Goal: Use online tool/utility

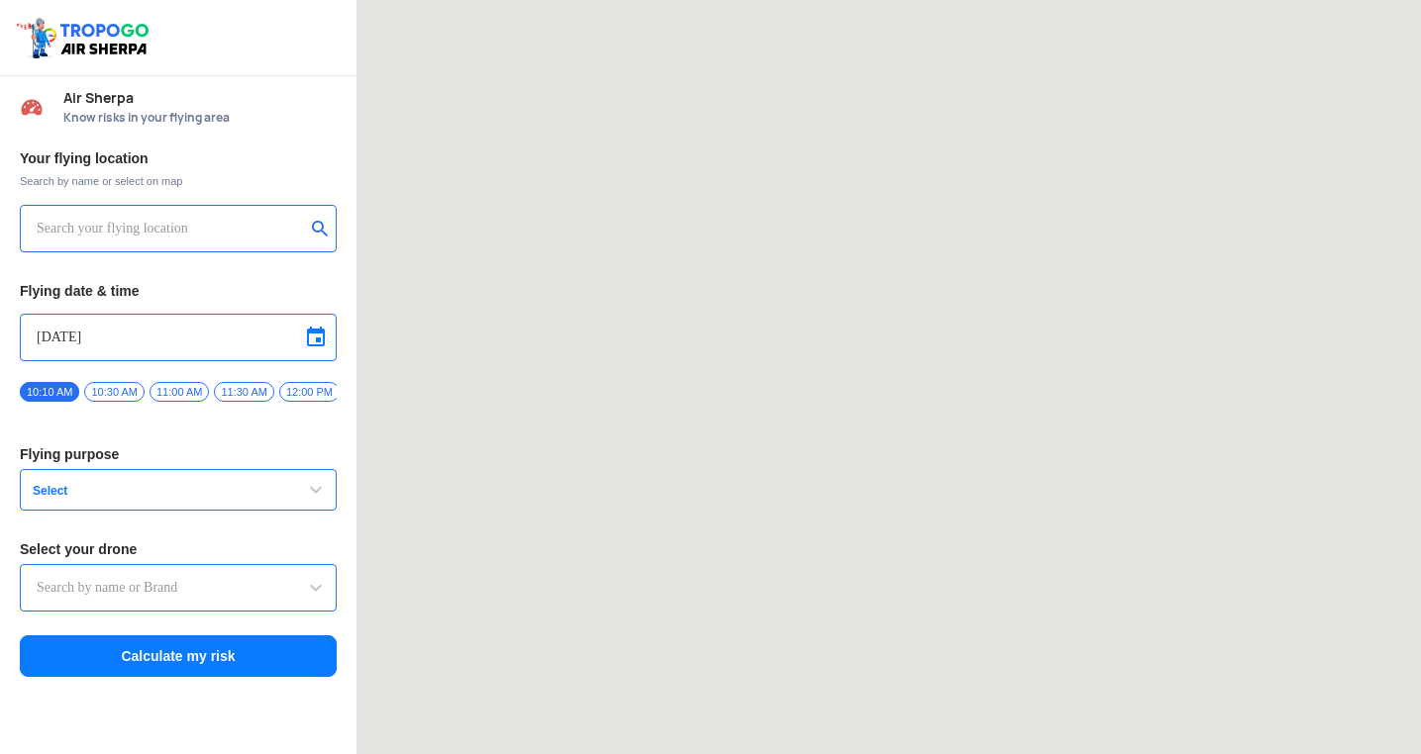
type input "Aquila X2"
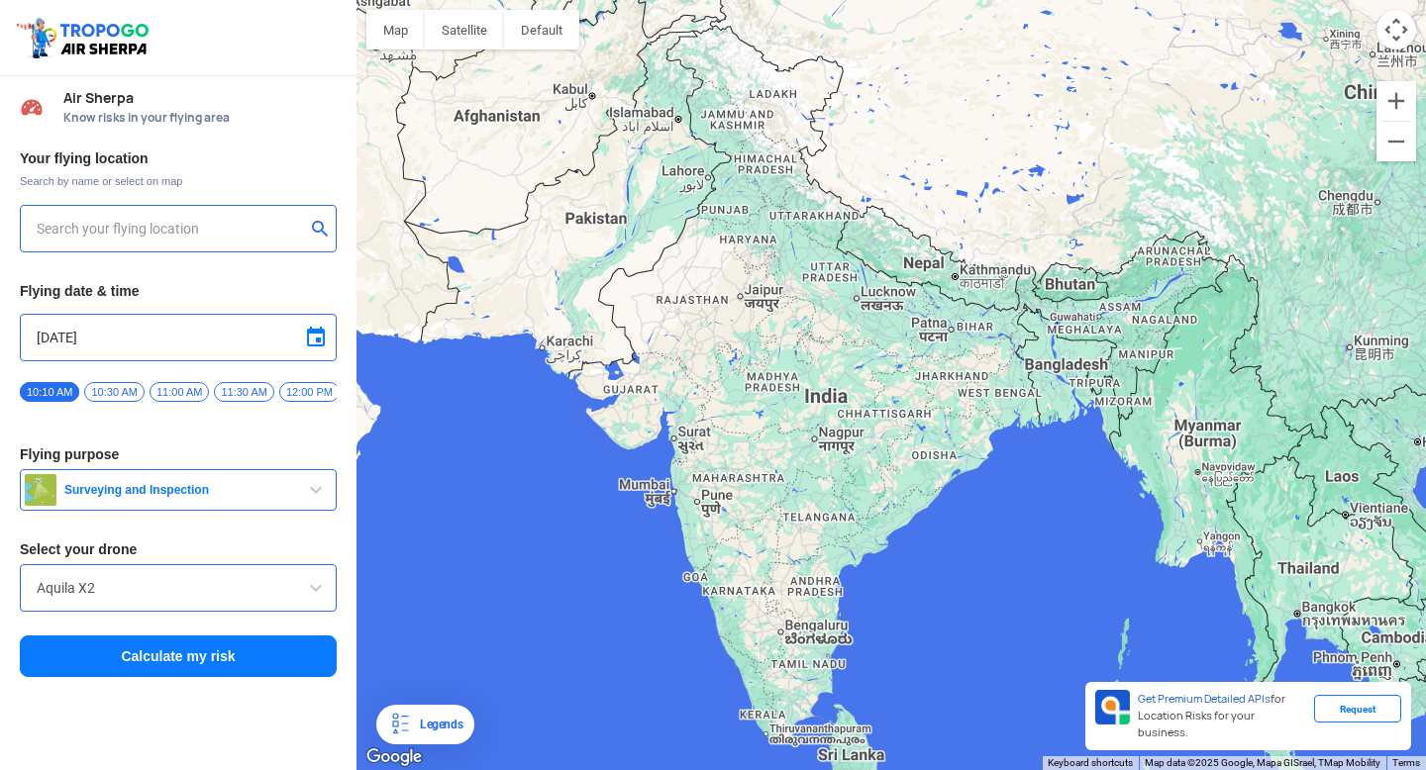
click at [230, 231] on input "text" at bounding box center [171, 229] width 268 height 24
click at [153, 244] on div "[GEOGRAPHIC_DATA]" at bounding box center [178, 229] width 317 height 48
click at [83, 239] on input "[GEOGRAPHIC_DATA]" at bounding box center [171, 229] width 268 height 24
type input "[STREET_ADDRESS]"
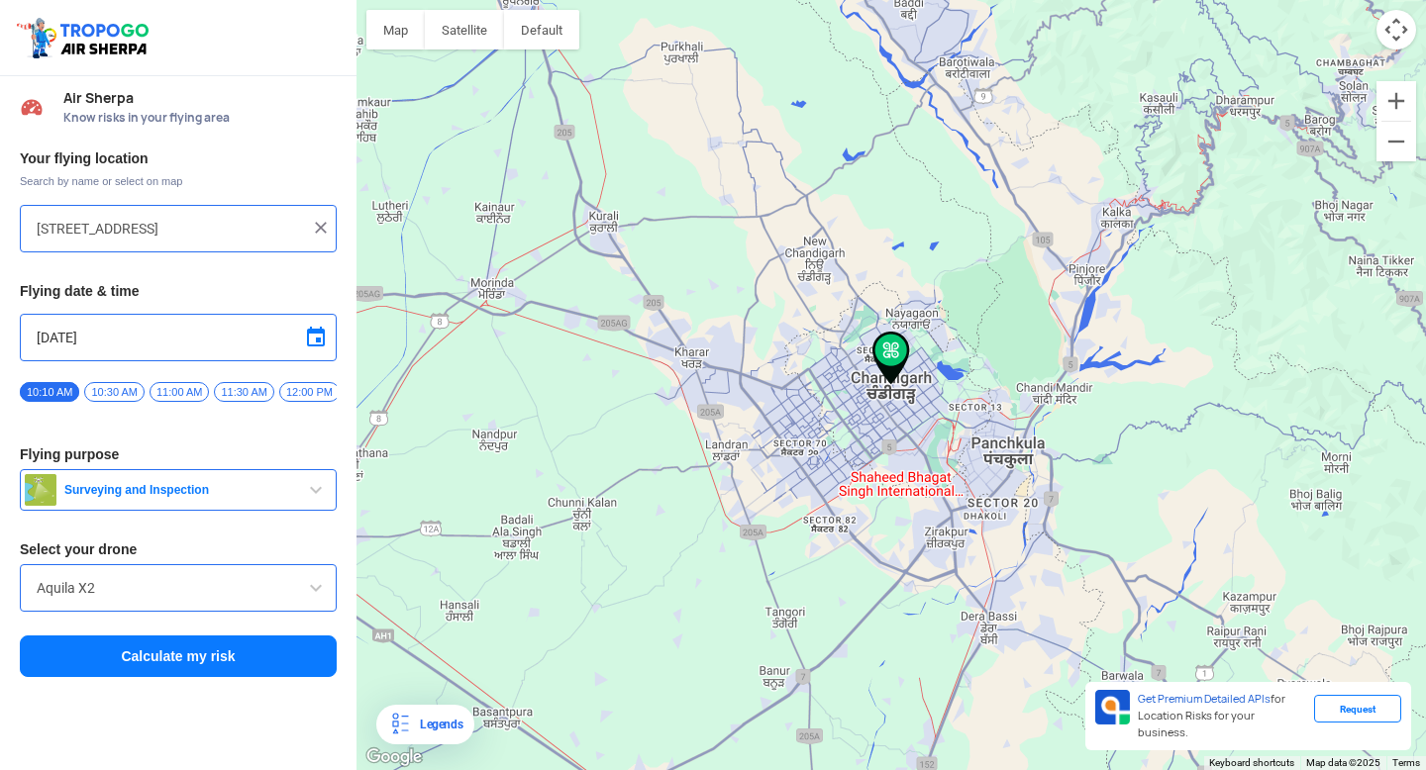
click at [235, 685] on div "Your flying location Search by name or select on map [STREET_ADDRESS] Flying da…" at bounding box center [178, 414] width 356 height 549
click at [210, 660] on button "Calculate my risk" at bounding box center [178, 657] width 317 height 42
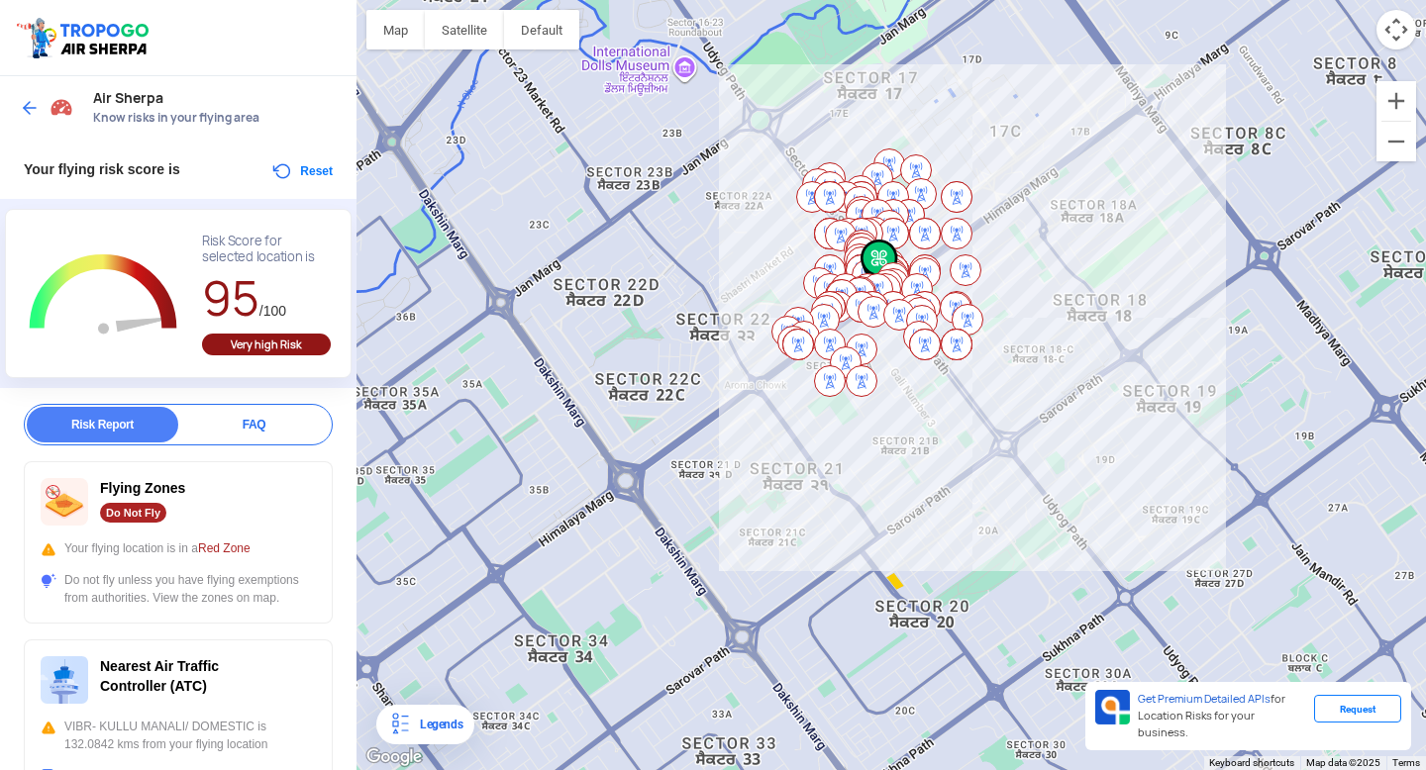
click at [28, 106] on img at bounding box center [30, 108] width 20 height 20
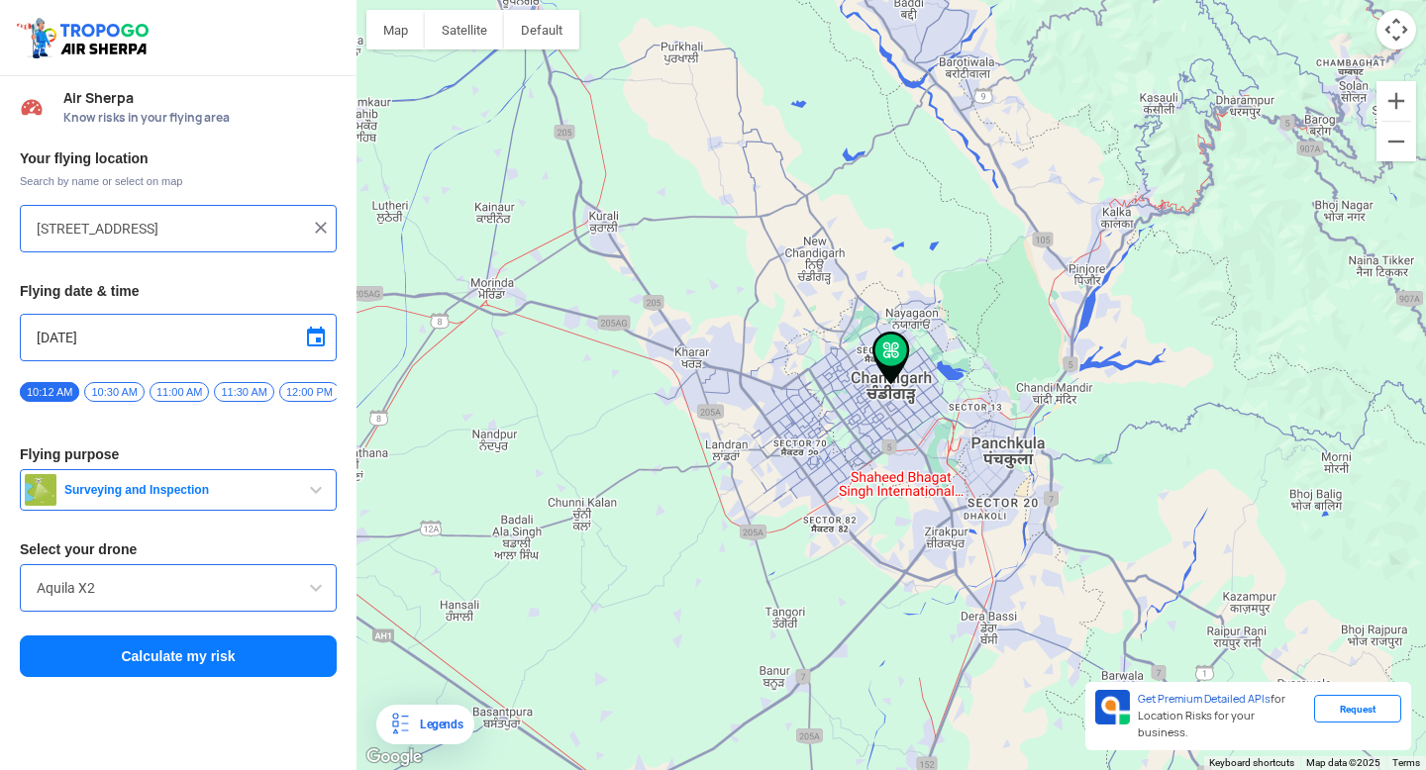
click at [813, 176] on div at bounding box center [890, 385] width 1069 height 770
type input "[GEOGRAPHIC_DATA], [GEOGRAPHIC_DATA], [GEOGRAPHIC_DATA]"
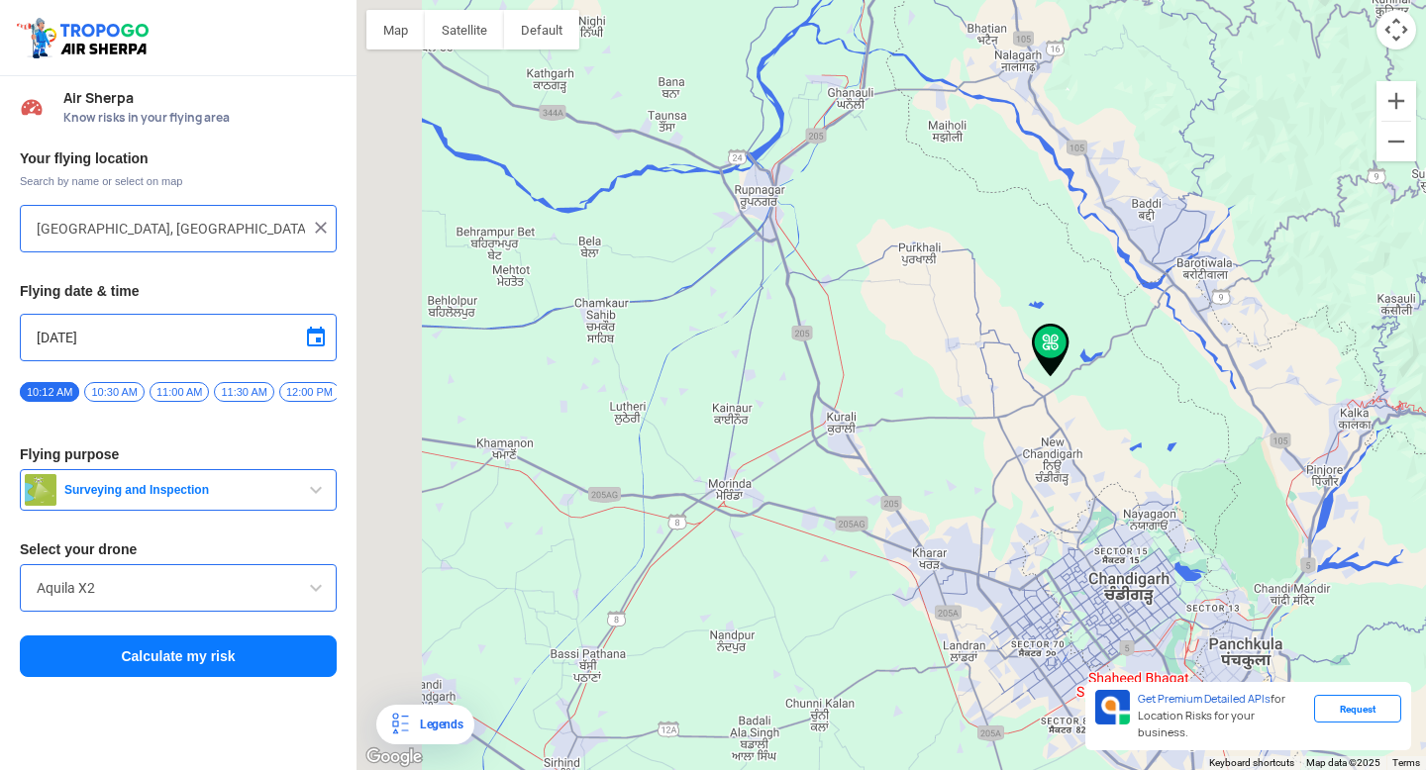
drag, startPoint x: 736, startPoint y: 285, endPoint x: 899, endPoint y: 276, distance: 163.6
click at [899, 276] on div at bounding box center [890, 385] width 1069 height 770
